Goal: Transaction & Acquisition: Purchase product/service

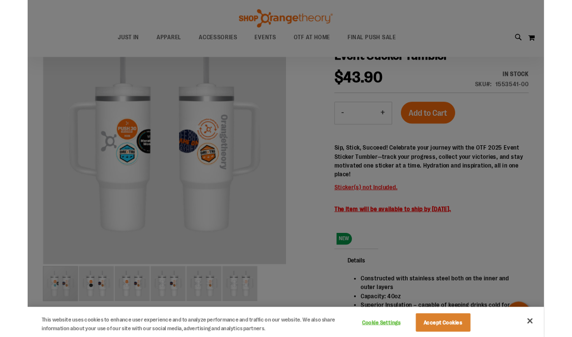
scroll to position [64, 0]
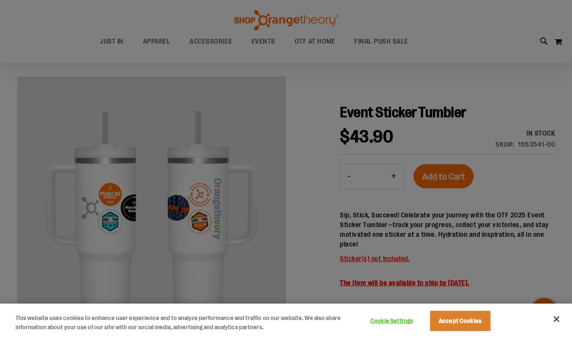
click at [464, 329] on button "Accept Cookies" at bounding box center [460, 321] width 61 height 20
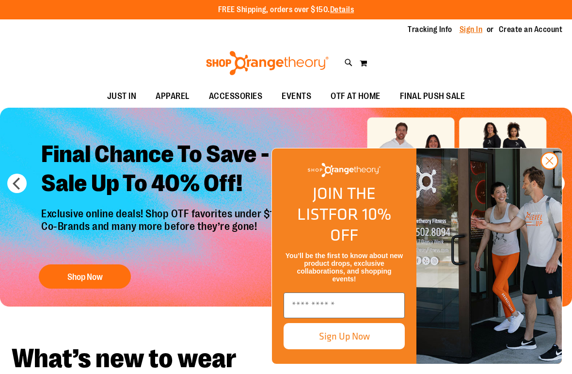
click at [475, 32] on link "Sign In" at bounding box center [471, 29] width 23 height 11
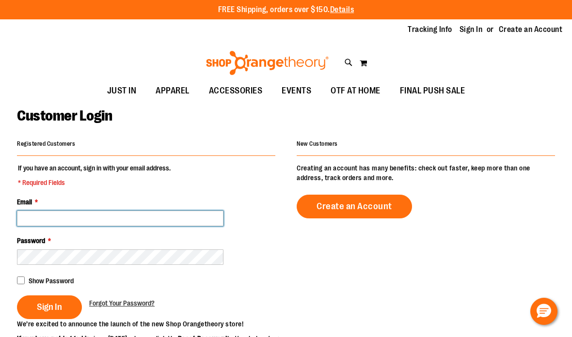
type input "**********"
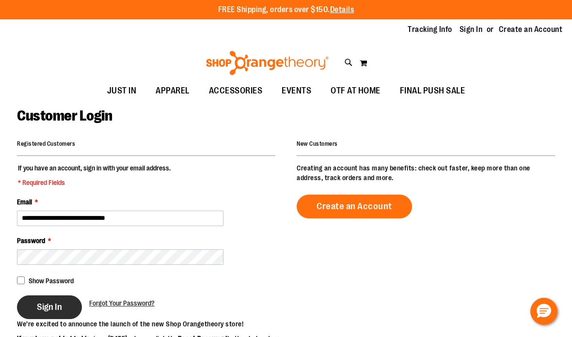
click at [55, 305] on span "Sign In" at bounding box center [49, 307] width 25 height 11
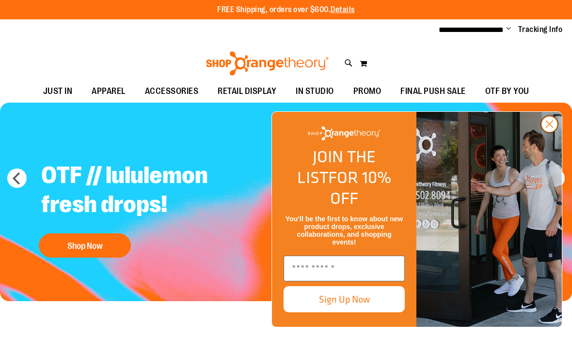
click at [550, 132] on circle "Close dialog" at bounding box center [550, 124] width 16 height 16
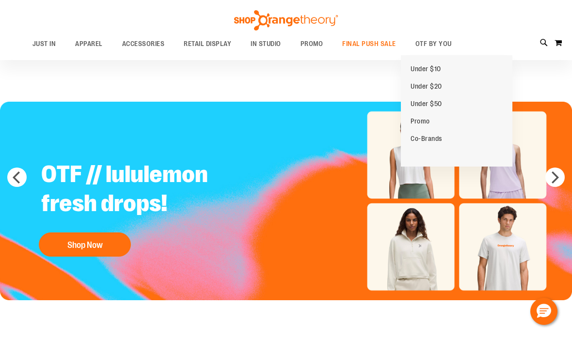
scroll to position [2, 0]
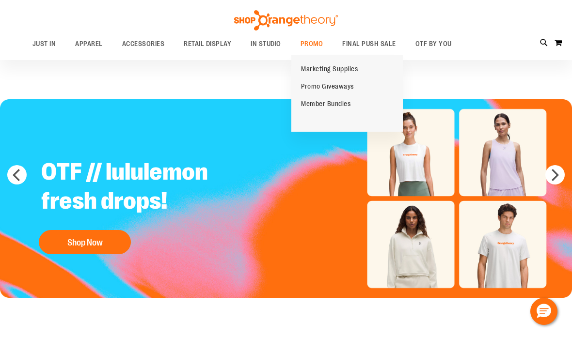
click at [320, 72] on span "Marketing Supplies" at bounding box center [329, 70] width 57 height 10
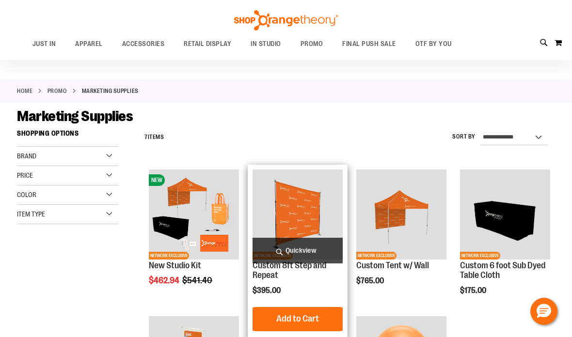
scroll to position [29, 0]
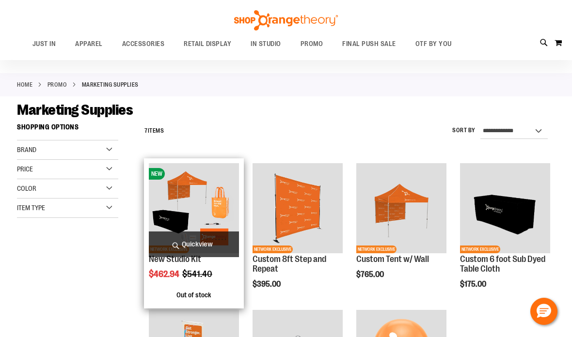
click at [221, 194] on img "product" at bounding box center [194, 208] width 90 height 90
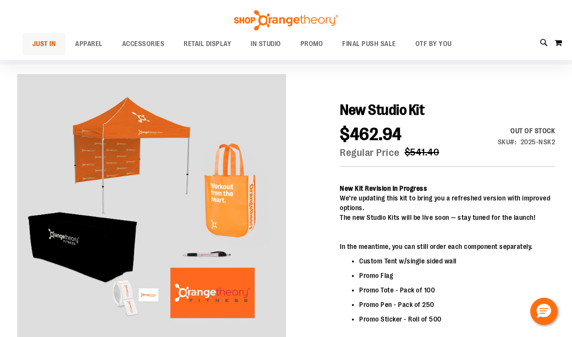
scroll to position [100, 0]
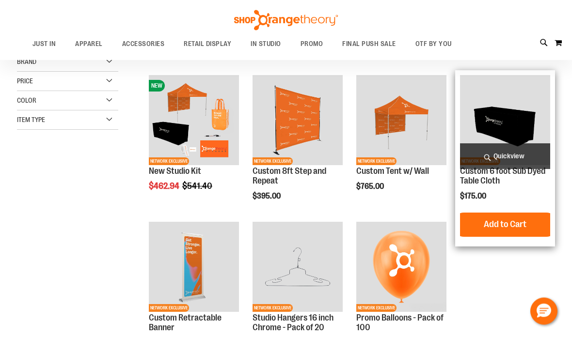
scroll to position [15, 0]
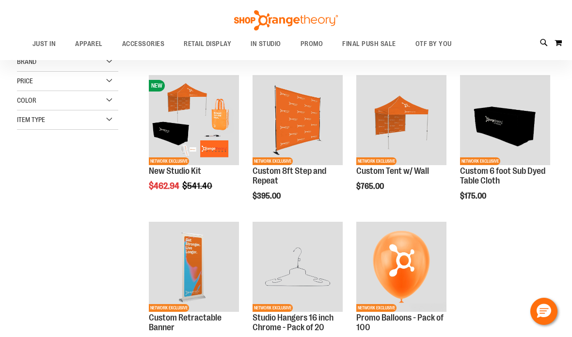
click at [536, 259] on ol "NEW NETWORK EXCLUSIVE New Studio Kit $462.94 Regular Price $541.40 [GEOGRAPHIC_…" at bounding box center [347, 217] width 415 height 294
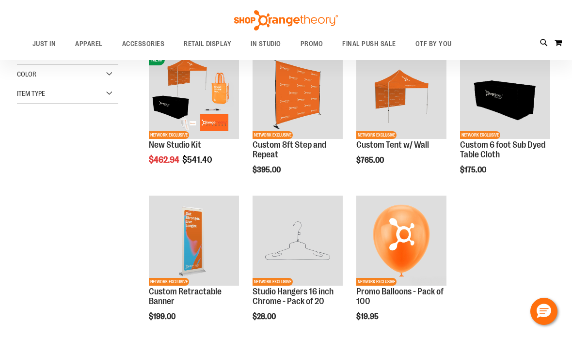
scroll to position [32, 0]
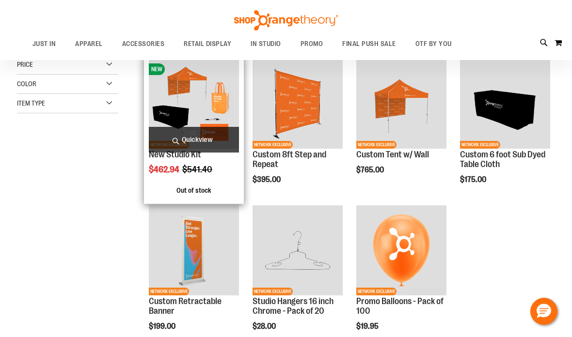
click at [186, 137] on span "Quickview" at bounding box center [194, 140] width 90 height 26
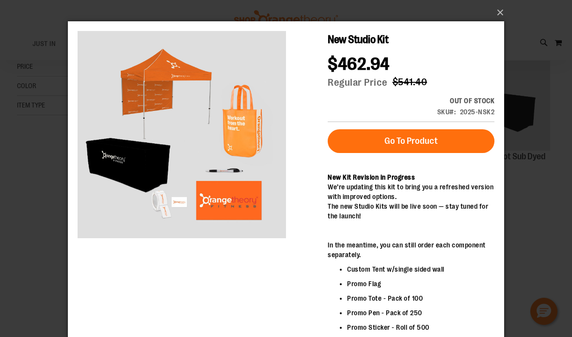
scroll to position [0, 0]
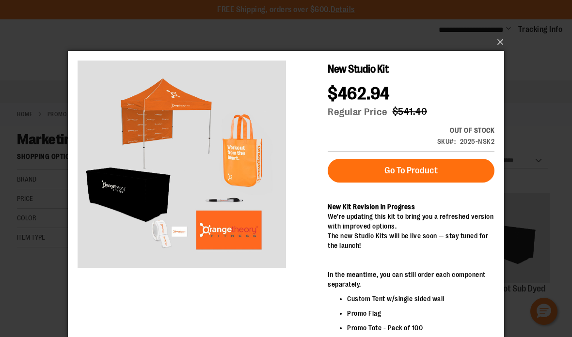
drag, startPoint x: 503, startPoint y: 40, endPoint x: 503, endPoint y: 9, distance: 31.5
click at [503, 40] on button "×" at bounding box center [289, 42] width 436 height 21
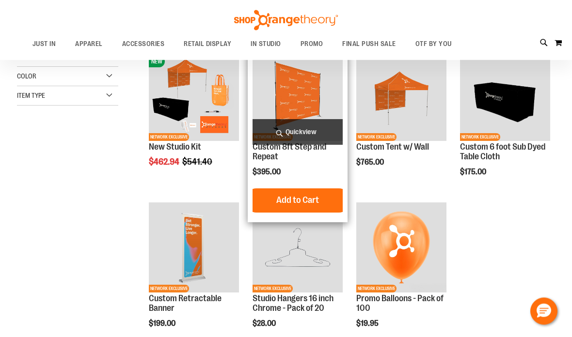
scroll to position [39, 0]
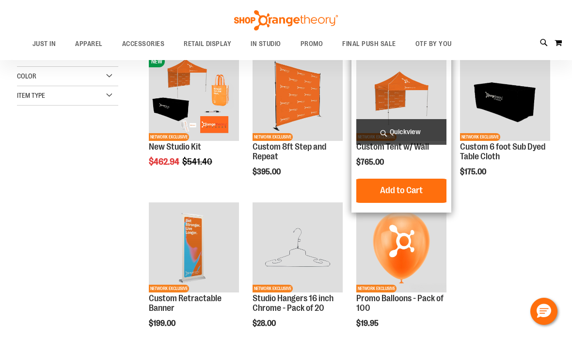
click at [393, 86] on img "product" at bounding box center [401, 96] width 90 height 90
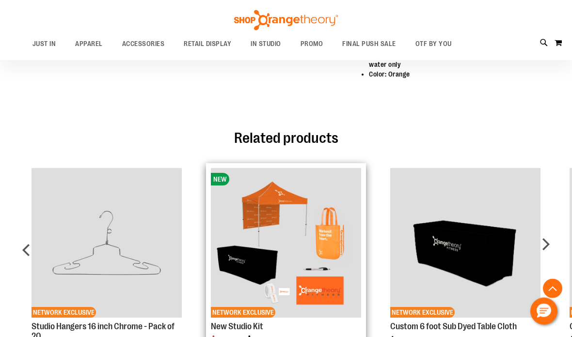
scroll to position [495, 0]
click at [248, 223] on img "Product Page Link" at bounding box center [286, 243] width 150 height 150
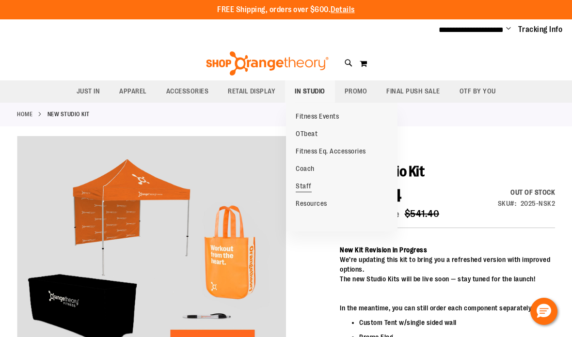
click at [310, 182] on span "Staff" at bounding box center [304, 187] width 16 height 10
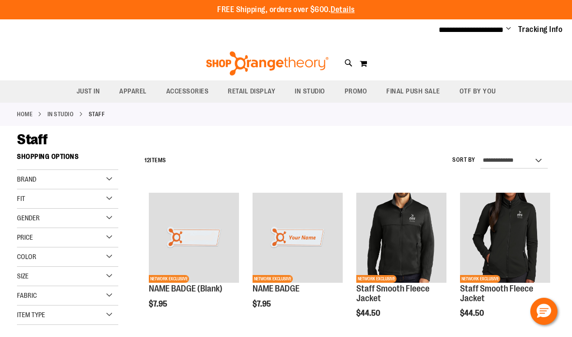
click at [44, 205] on div "Fit" at bounding box center [67, 199] width 101 height 19
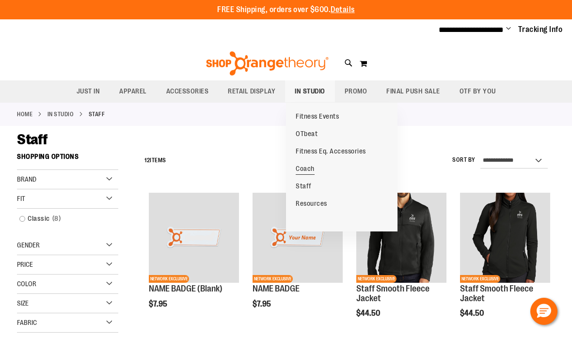
click at [301, 169] on span "Coach" at bounding box center [305, 170] width 19 height 10
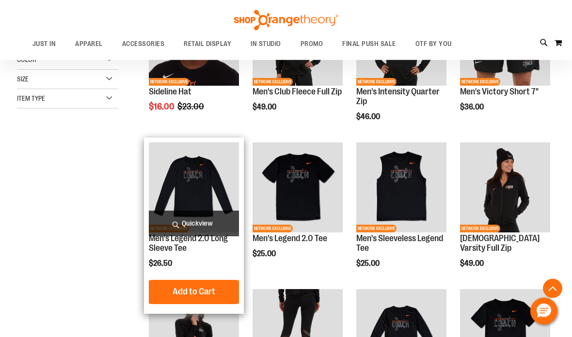
scroll to position [196, 0]
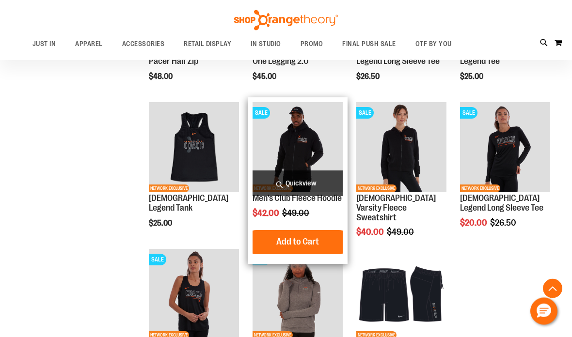
scroll to position [530, 0]
click at [287, 145] on img "product" at bounding box center [298, 147] width 90 height 90
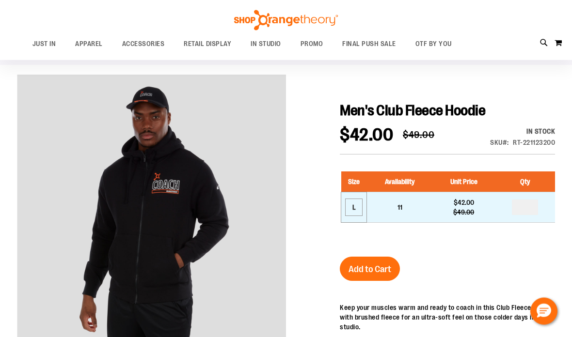
scroll to position [61, 0]
click at [352, 209] on div "L" at bounding box center [354, 207] width 15 height 15
